Goal: Find specific page/section: Find specific page/section

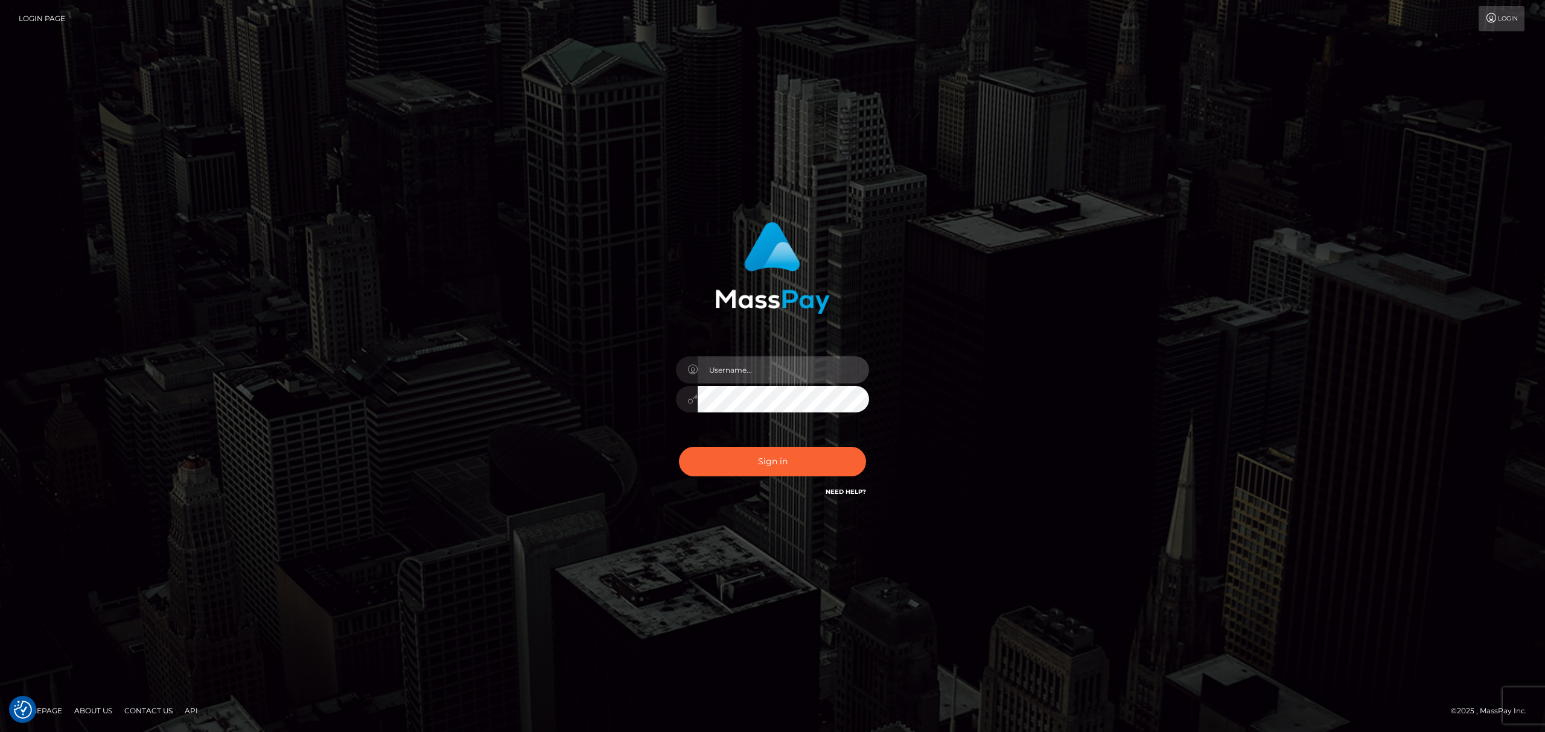
drag, startPoint x: 737, startPoint y: 362, endPoint x: 769, endPoint y: 381, distance: 36.8
click at [739, 363] on input "text" at bounding box center [782, 370] width 171 height 27
type input "Eric"
click at [759, 465] on button "Sign in" at bounding box center [772, 462] width 187 height 30
click at [758, 363] on input "text" at bounding box center [782, 370] width 171 height 27
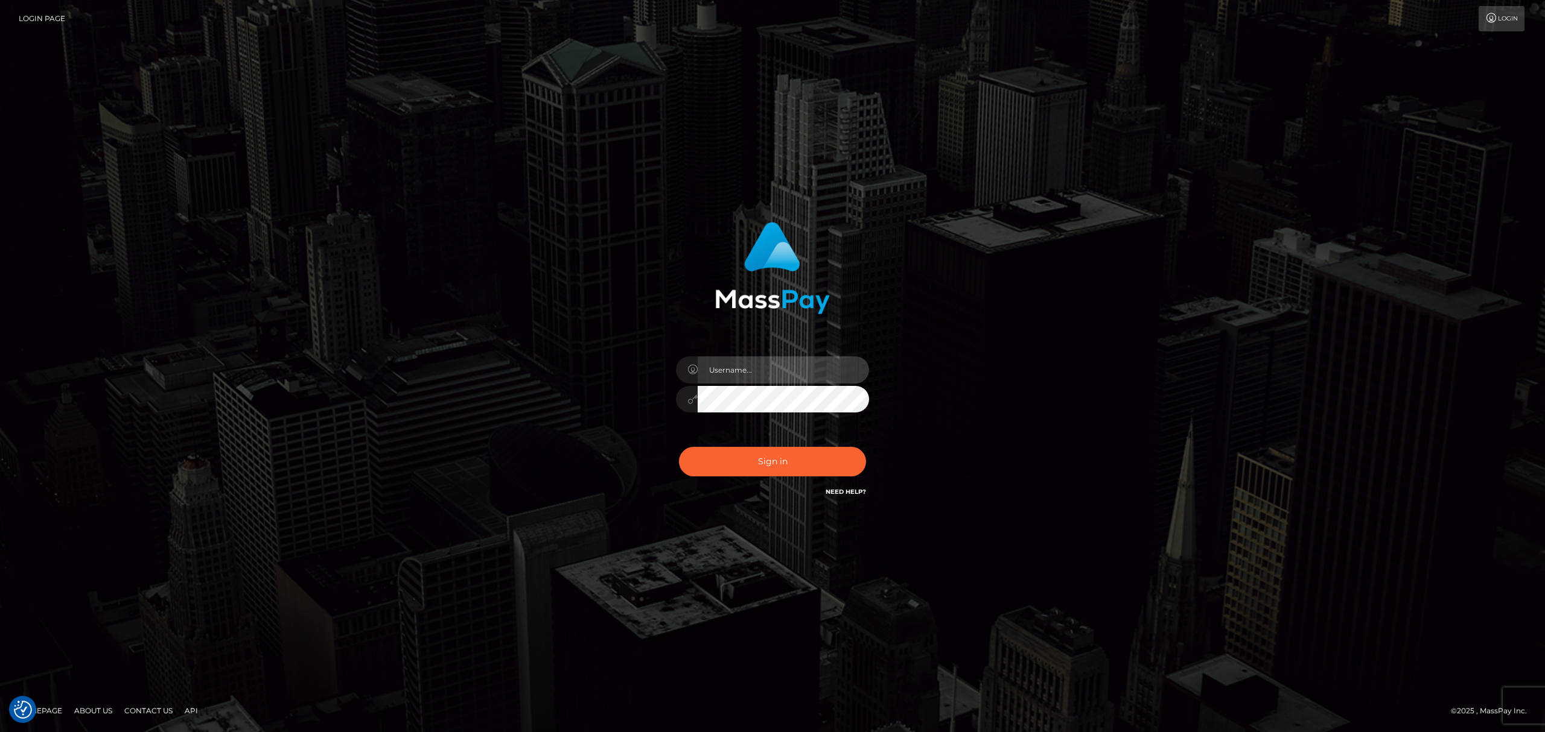
type input "Eric"
click at [776, 459] on button "Sign in" at bounding box center [772, 462] width 187 height 30
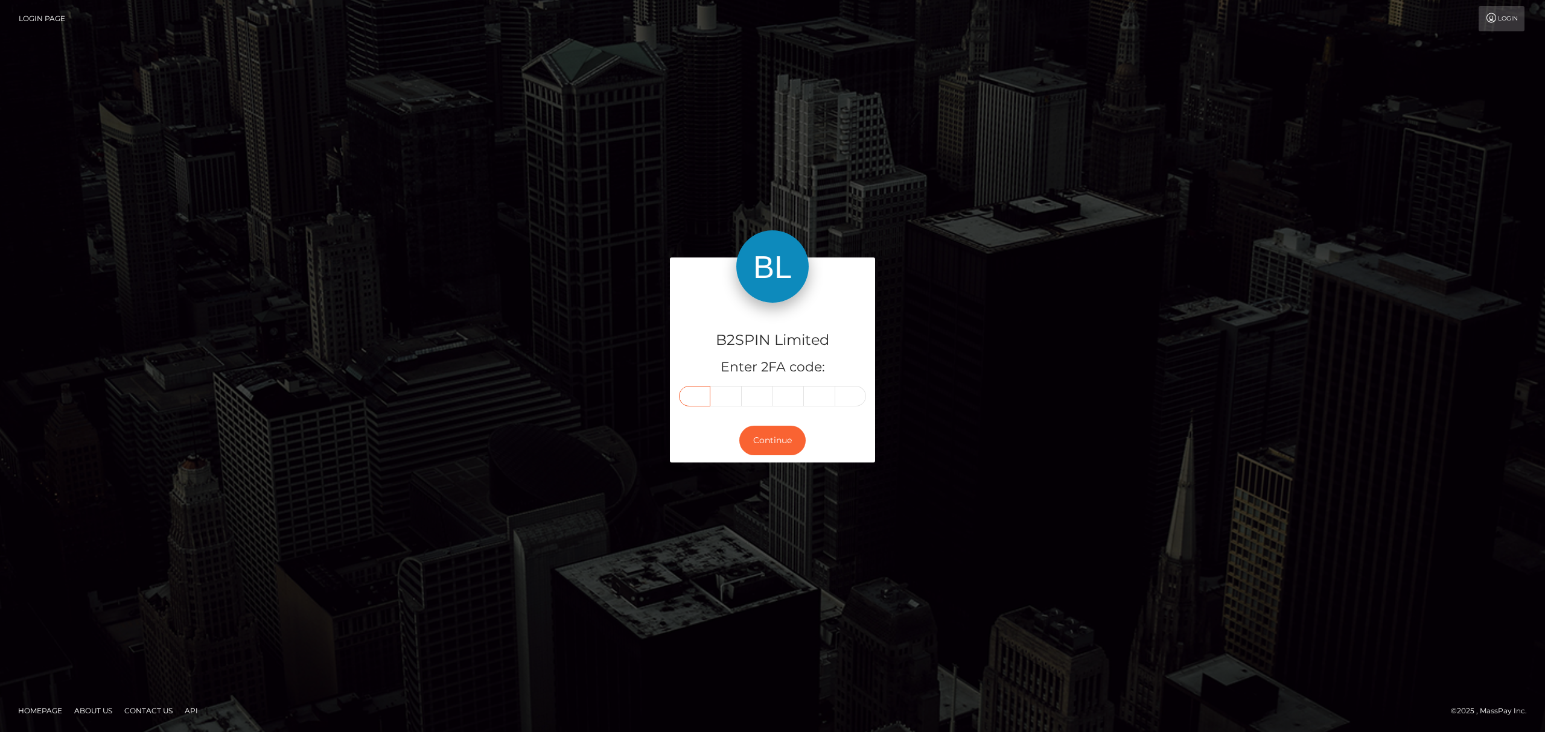
click at [693, 391] on input "text" at bounding box center [694, 396] width 31 height 21
paste input "6"
type input "6"
type input "2"
type input "5"
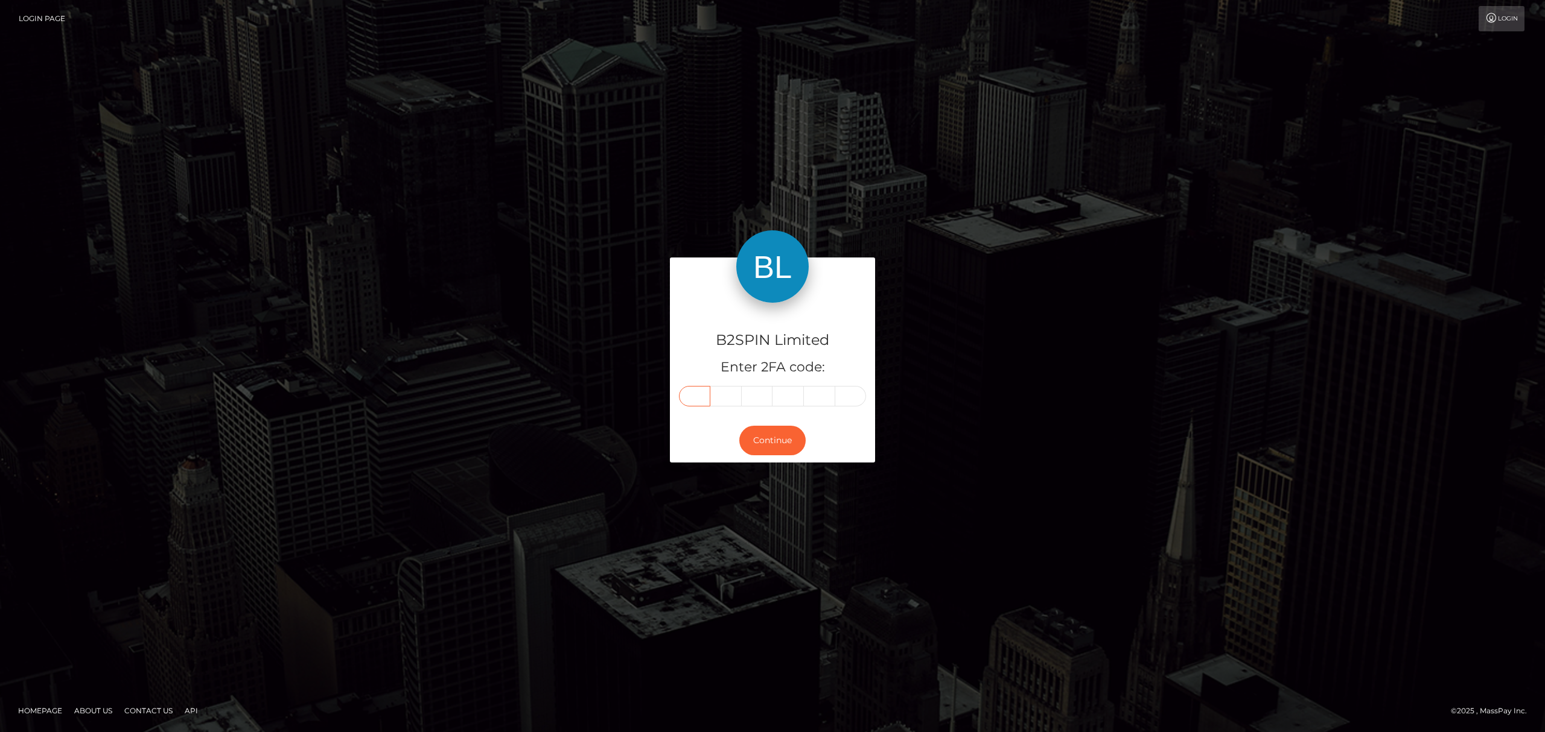
type input "4"
type input "0"
type input "4"
click at [780, 436] on button "Continue" at bounding box center [772, 441] width 66 height 30
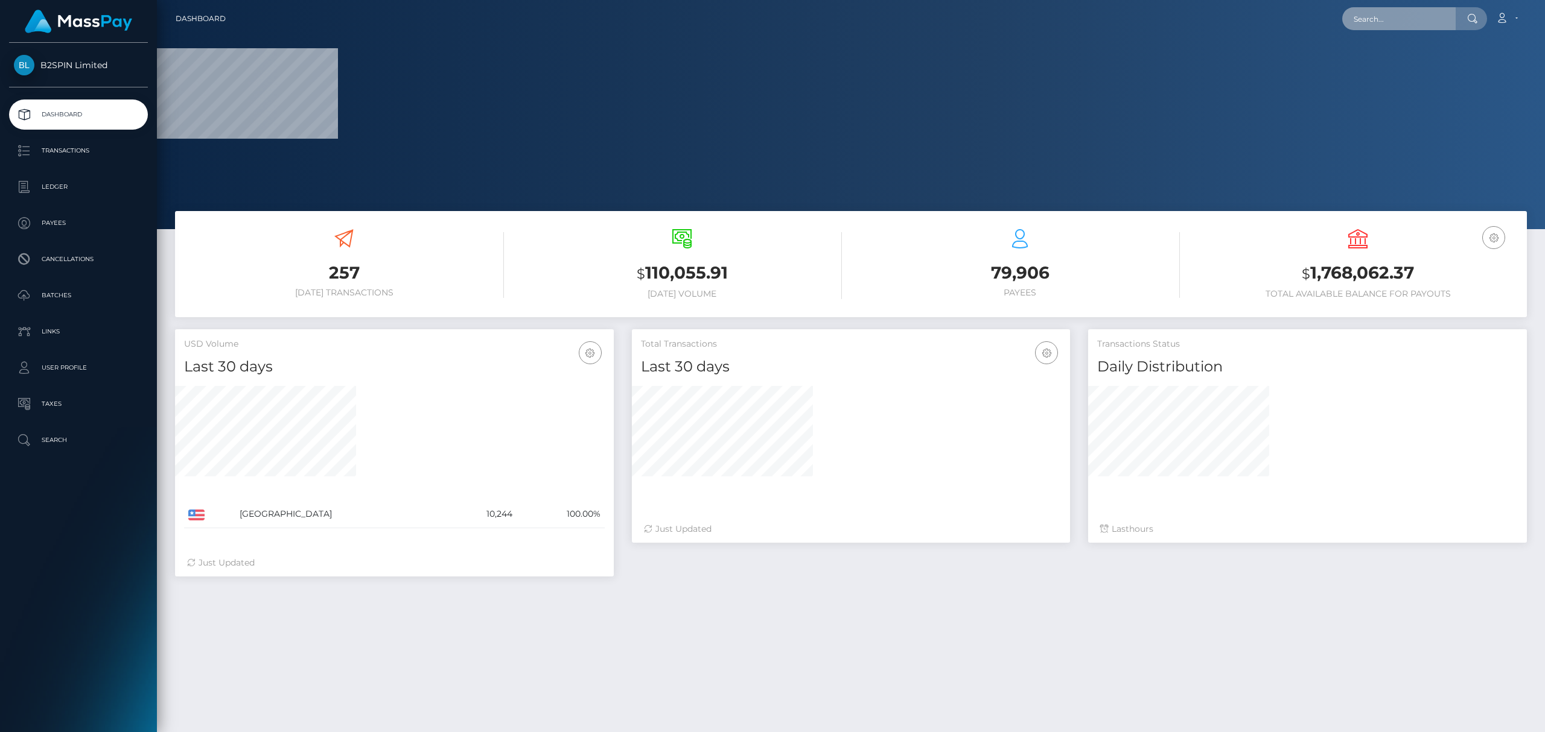
click at [1431, 11] on input "text" at bounding box center [1398, 18] width 113 height 23
paste input "43e08251-bef4-40af-a4a1-b3e3c8d67180"
type input "43e08251-bef4-40af-a4a1-b3e3c8d67180"
click at [1468, 18] on icon at bounding box center [1472, 19] width 10 height 10
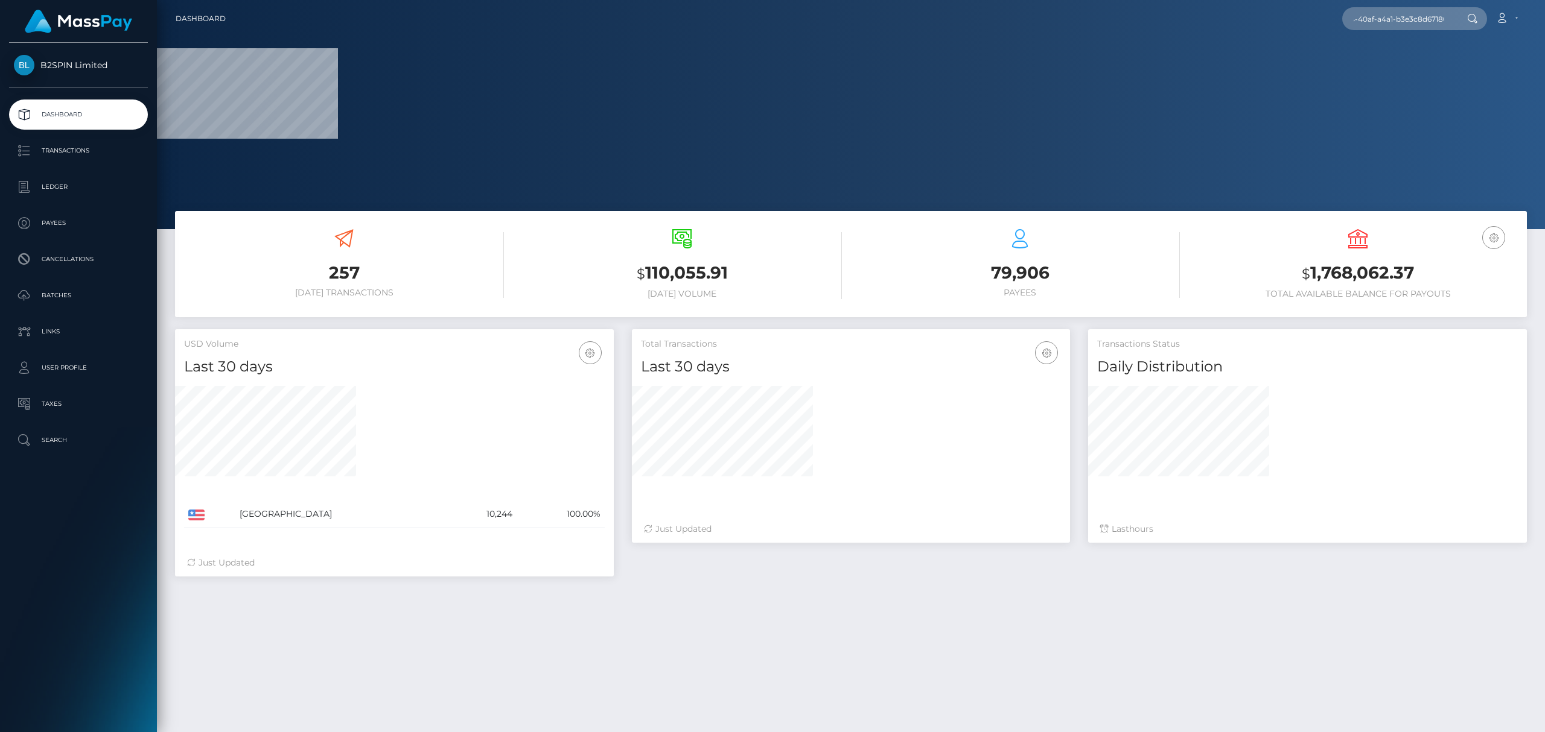
scroll to position [0, 0]
click at [1427, 17] on input "43e08251-bef4-40af-a4a1-b3e3c8d67180" at bounding box center [1398, 18] width 113 height 23
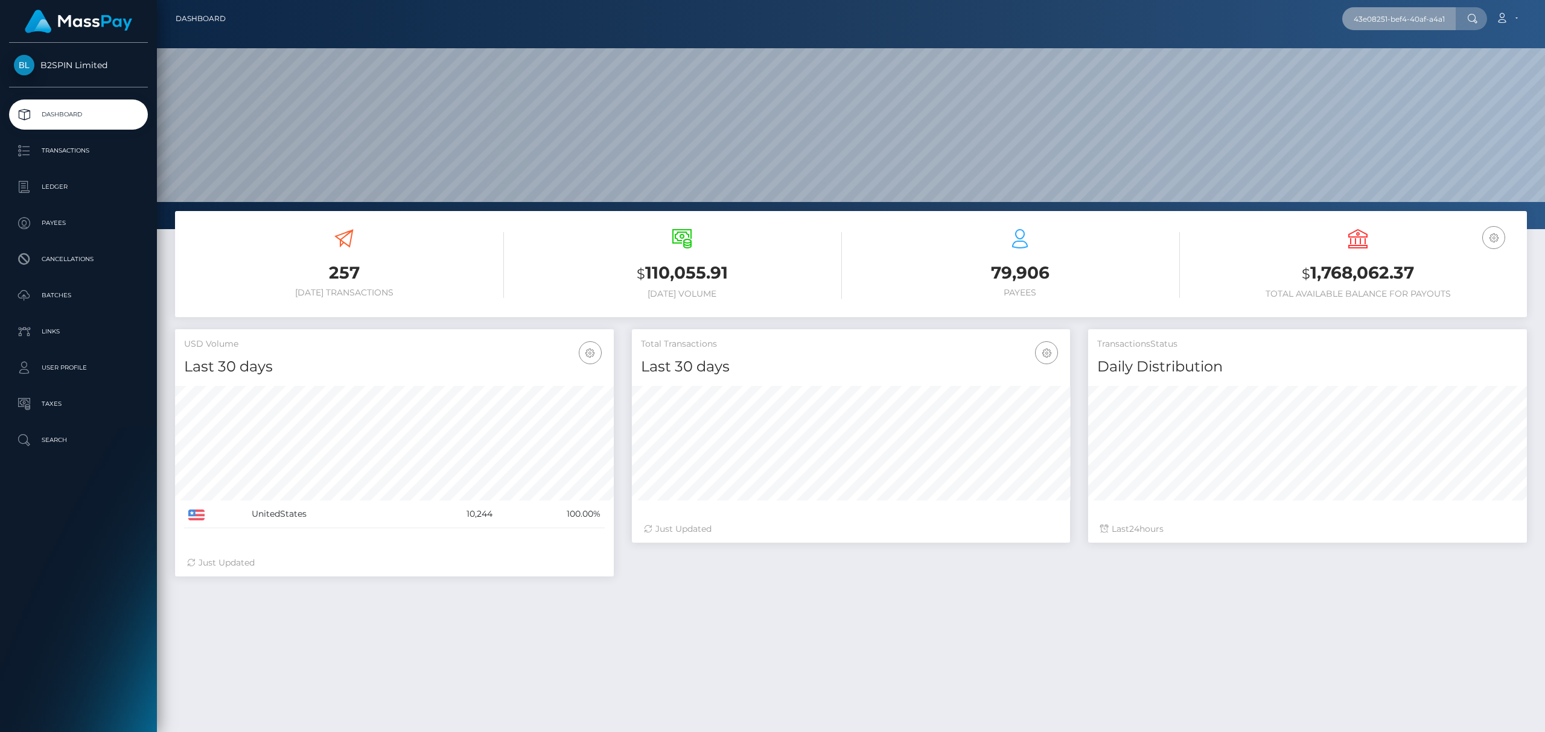
scroll to position [0, 52]
click at [1397, 66] on link "SANDRA JOYCE MCGEE" at bounding box center [1390, 62] width 97 height 22
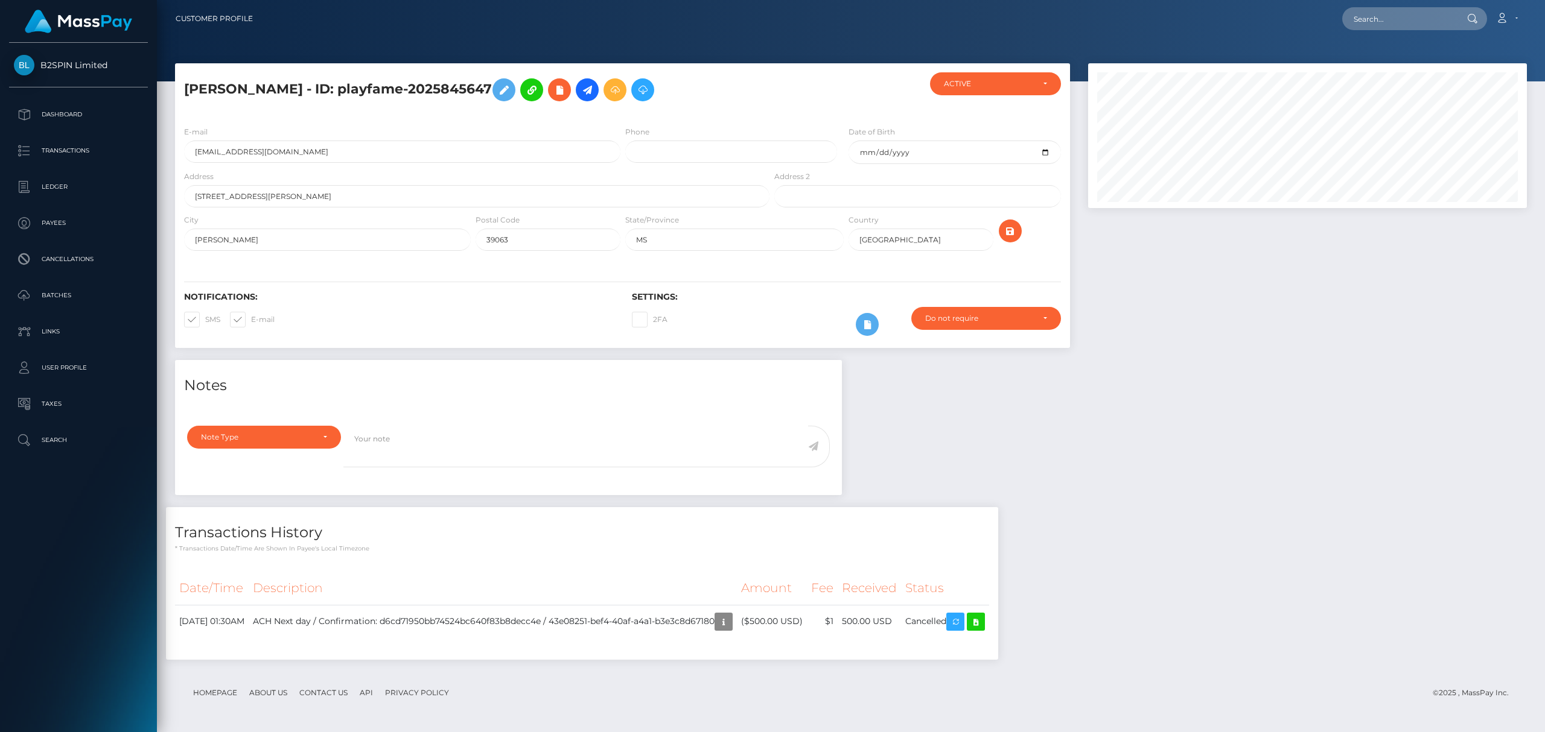
scroll to position [145, 438]
click at [1323, 396] on div "Notes Note Type Compliance Clear Compliance General Note Type" at bounding box center [851, 516] width 1370 height 312
